Goal: Task Accomplishment & Management: Manage account settings

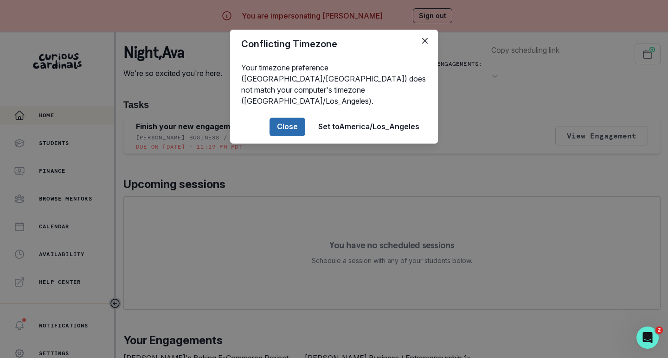
click at [297, 118] on button "Close" at bounding box center [287, 127] width 36 height 19
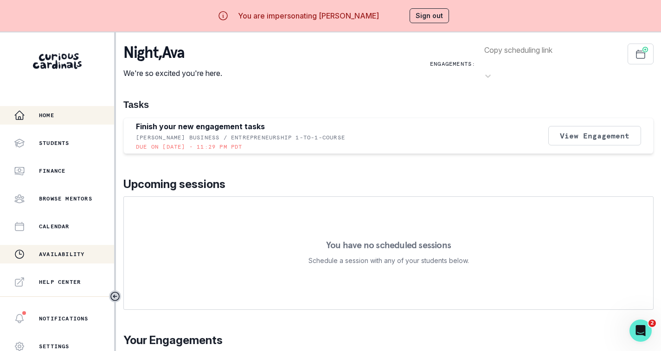
click at [57, 248] on button "Availability" at bounding box center [57, 254] width 114 height 19
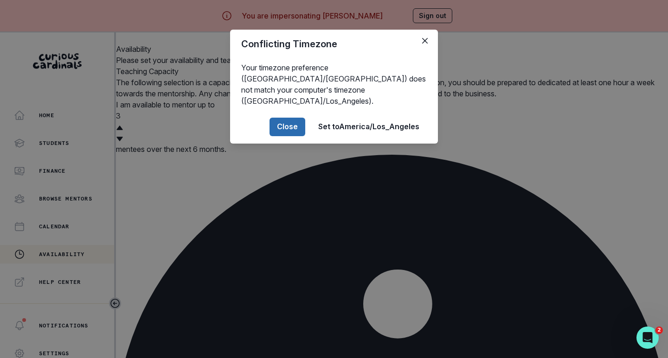
click at [288, 118] on button "Close" at bounding box center [287, 127] width 36 height 19
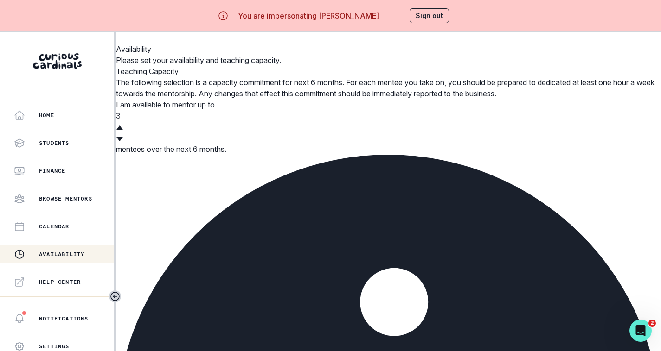
scroll to position [383, 0]
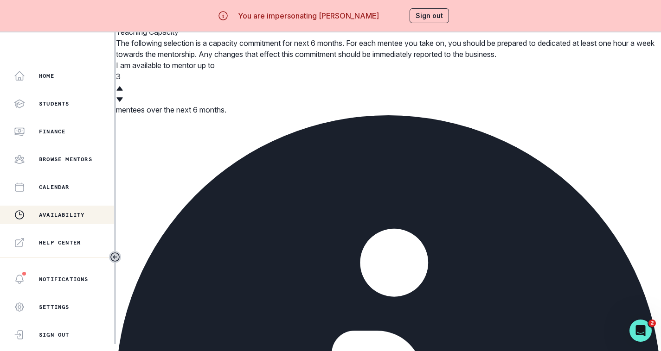
scroll to position [388, 0]
click at [436, 13] on button "Sign out" at bounding box center [428, 15] width 39 height 15
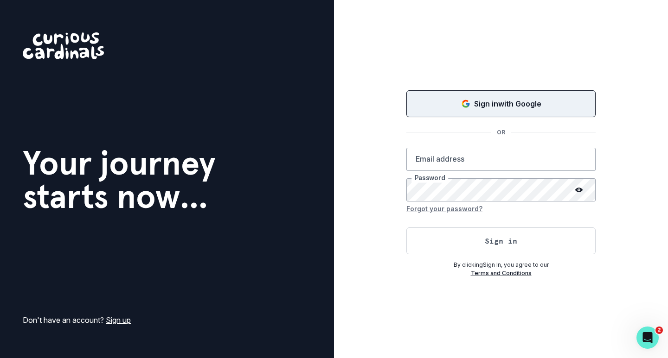
click at [471, 101] on div "Sign in with Google" at bounding box center [501, 103] width 166 height 11
